Goal: Task Accomplishment & Management: Manage account settings

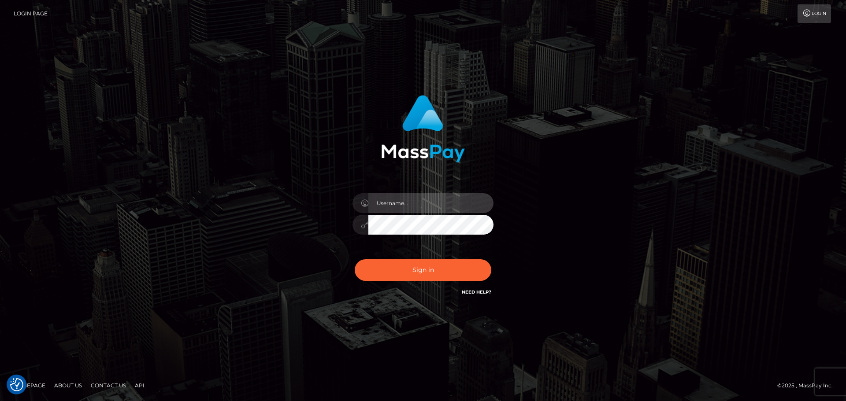
click at [403, 207] on input "text" at bounding box center [430, 203] width 125 height 20
type input "Veronica"
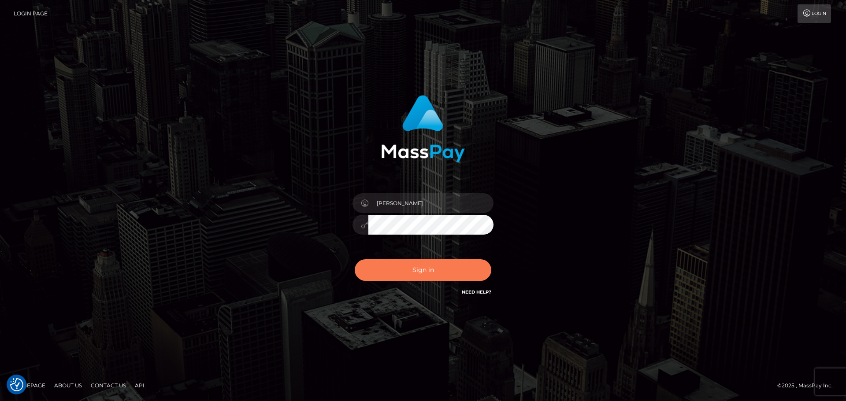
click at [429, 270] on button "Sign in" at bounding box center [423, 270] width 137 height 22
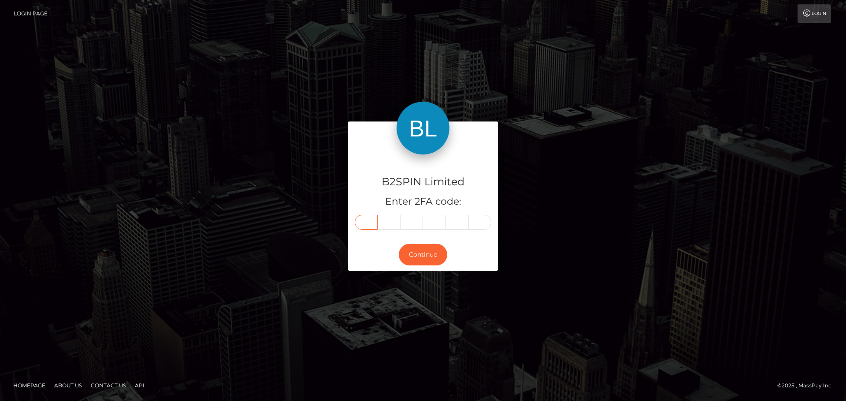
paste input "9"
type input "9"
type input "3"
type input "0"
type input "6"
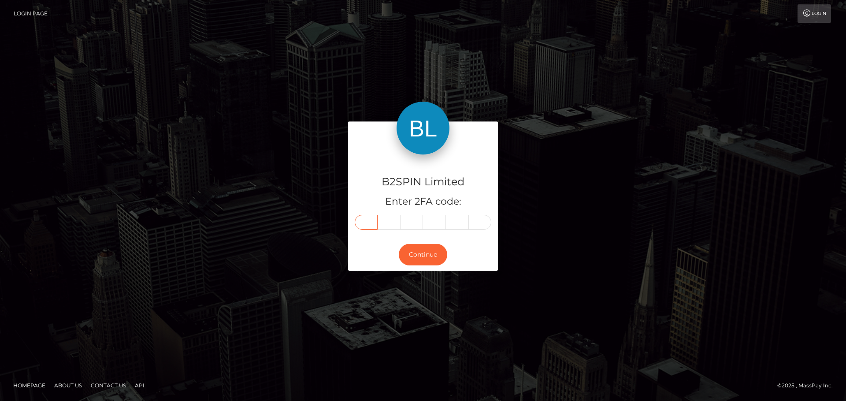
type input "0"
type input "2"
click at [413, 255] on button "Continue" at bounding box center [423, 255] width 48 height 22
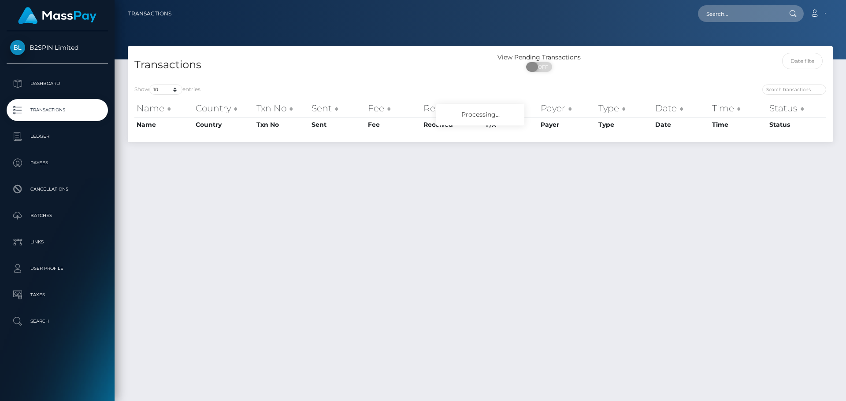
click at [536, 67] on span at bounding box center [532, 67] width 12 height 10
checkbox input "true"
click at [166, 90] on select "10 25 50 100 250 500 1,000 3,500" at bounding box center [165, 90] width 33 height 10
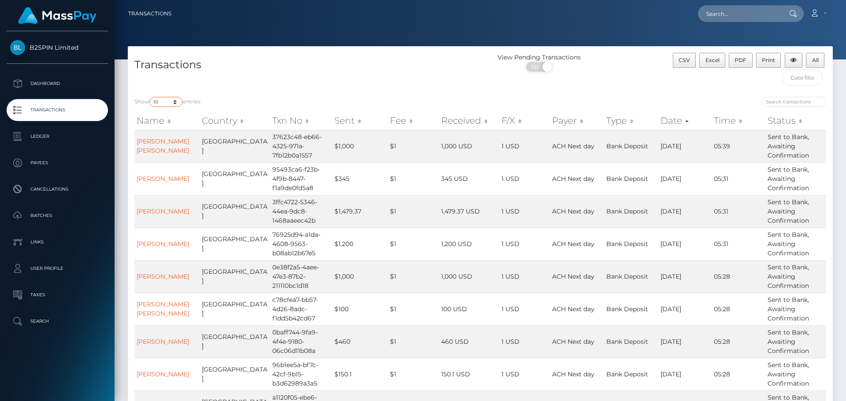
select select "3500"
click at [150, 97] on select "10 25 50 100 250 500 1,000 3,500" at bounding box center [165, 102] width 33 height 10
click at [343, 40] on div at bounding box center [480, 29] width 731 height 59
click at [604, 81] on div "View Pending Transactions ON OFF" at bounding box center [568, 71] width 176 height 37
click at [708, 61] on span "Excel" at bounding box center [712, 60] width 14 height 7
